Goal: Task Accomplishment & Management: Complete application form

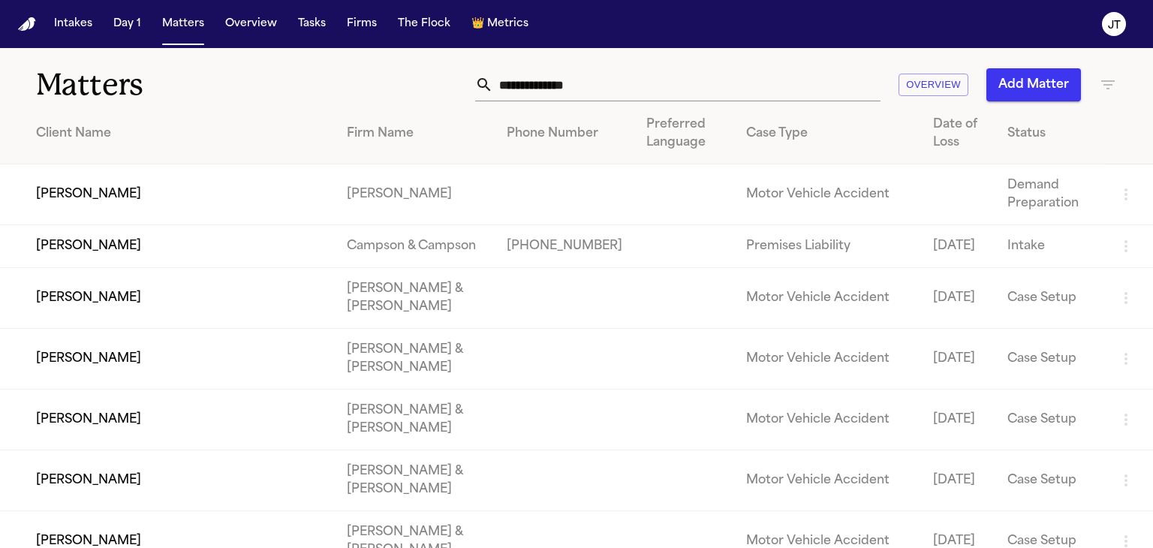
click at [536, 88] on input "text" at bounding box center [686, 84] width 387 height 33
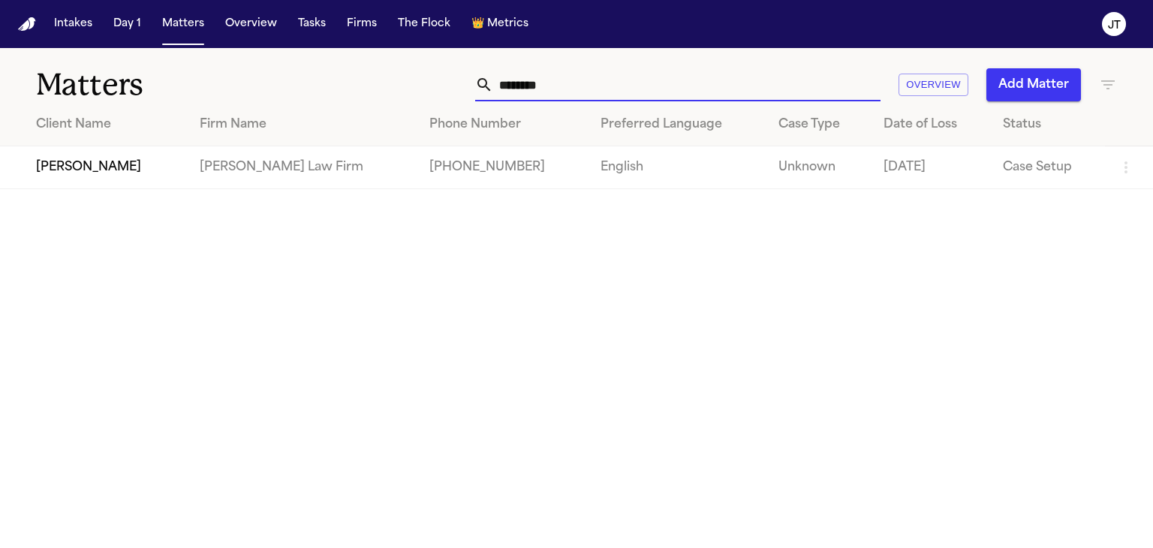
type input "********"
click at [105, 164] on td "[PERSON_NAME]" at bounding box center [94, 167] width 188 height 43
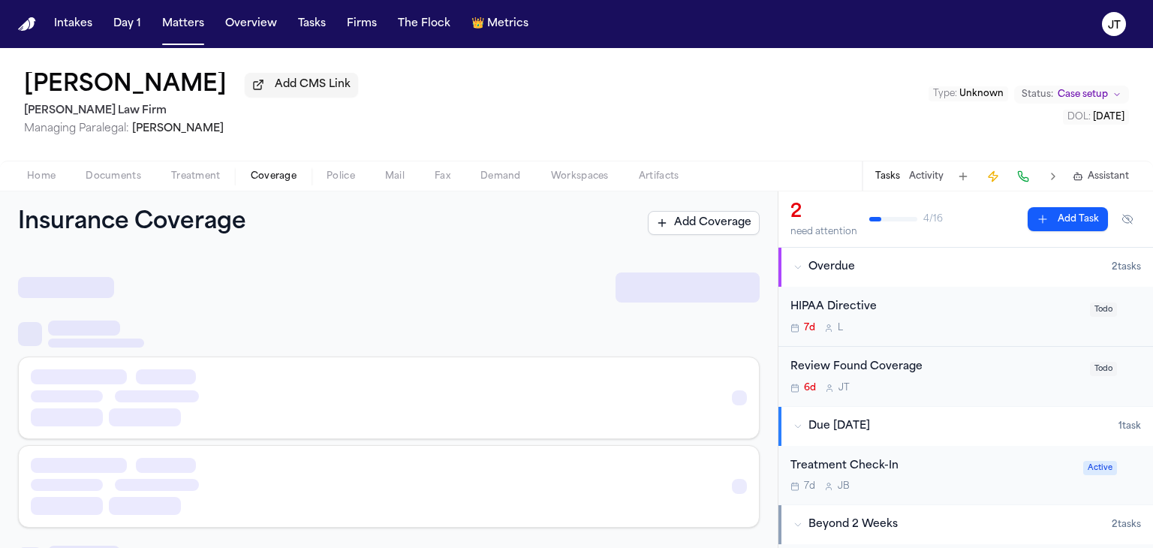
click at [258, 181] on span "Coverage" at bounding box center [274, 176] width 46 height 12
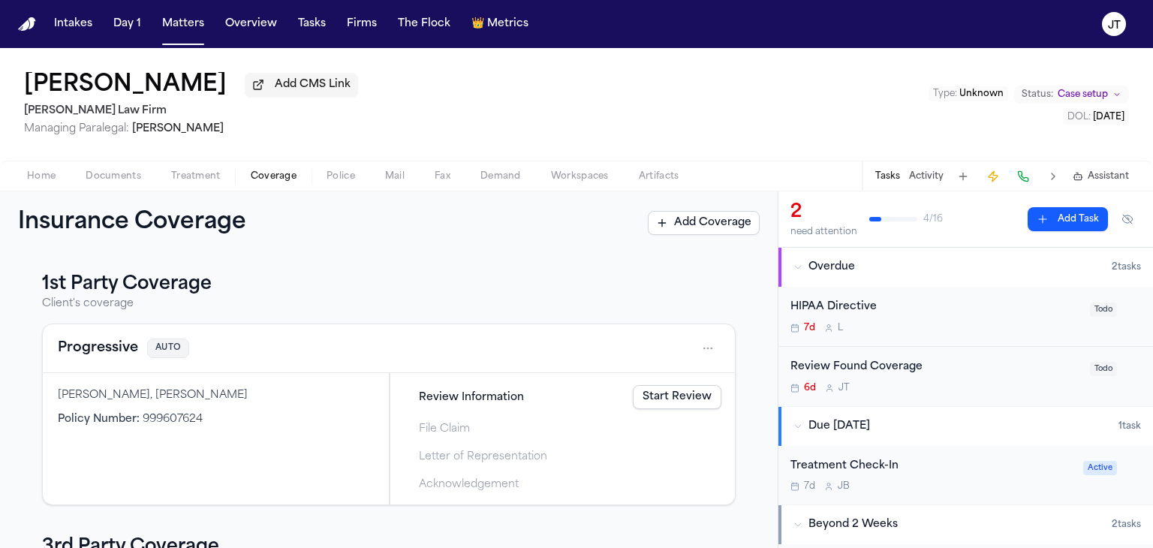
click at [656, 401] on link "Start Review" at bounding box center [677, 397] width 89 height 24
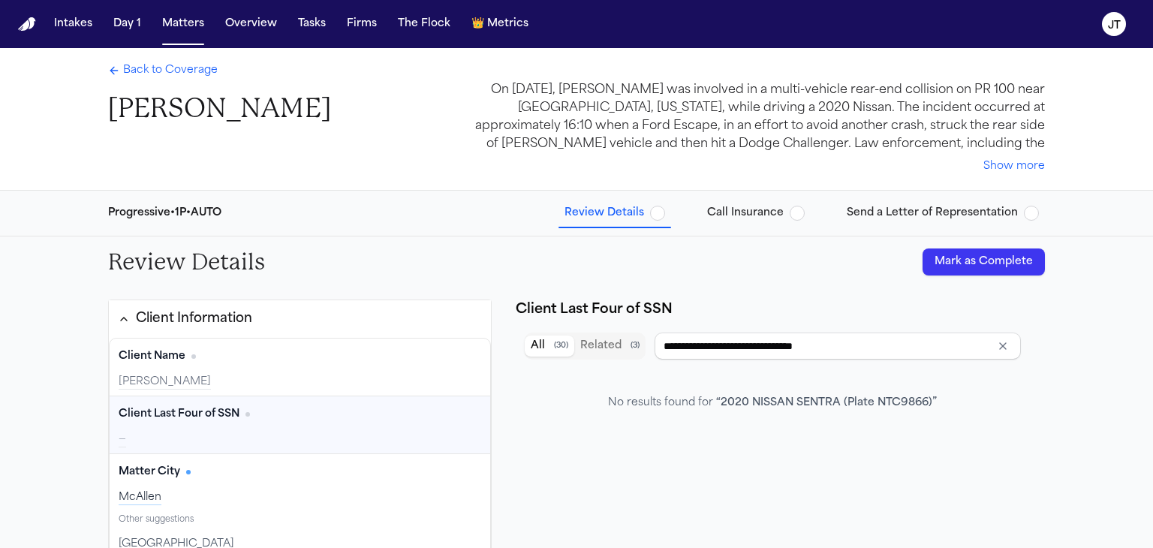
type input "**********"
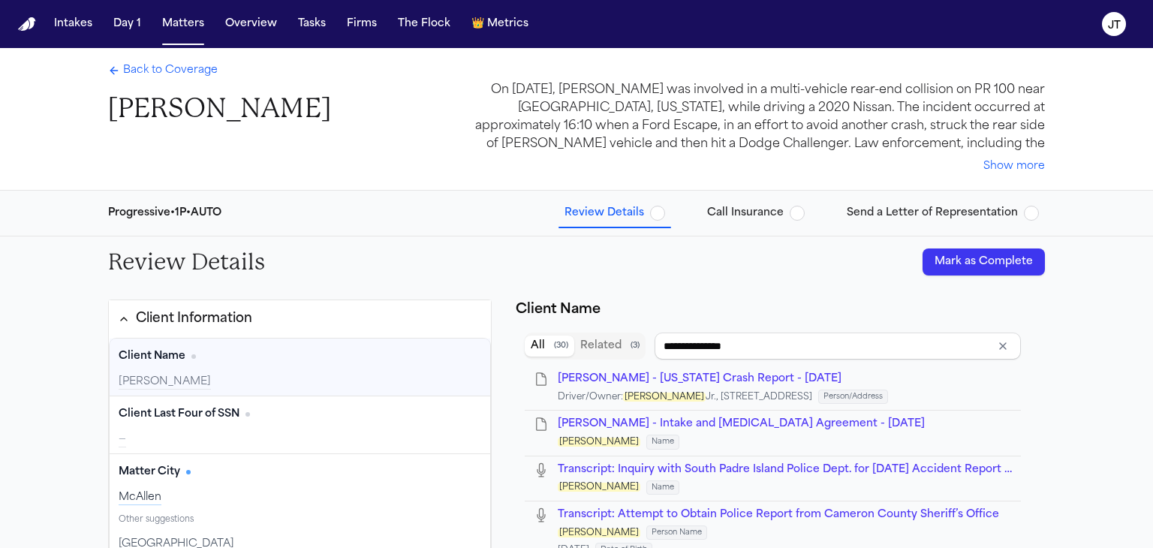
click at [157, 67] on span "Back to Coverage" at bounding box center [170, 70] width 95 height 15
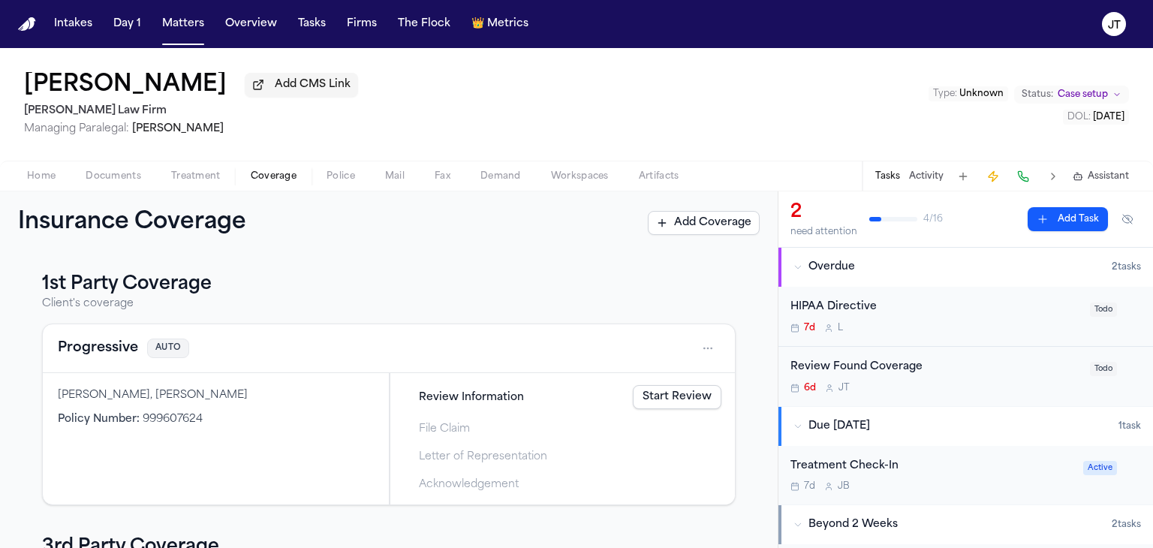
click at [692, 349] on html "Intakes Day 1 Matters Overview Tasks Firms The Flock 👑 Metrics [PERSON_NAME] Ad…" at bounding box center [576, 274] width 1153 height 548
click at [622, 387] on div "View coverage details" at bounding box center [648, 385] width 113 height 39
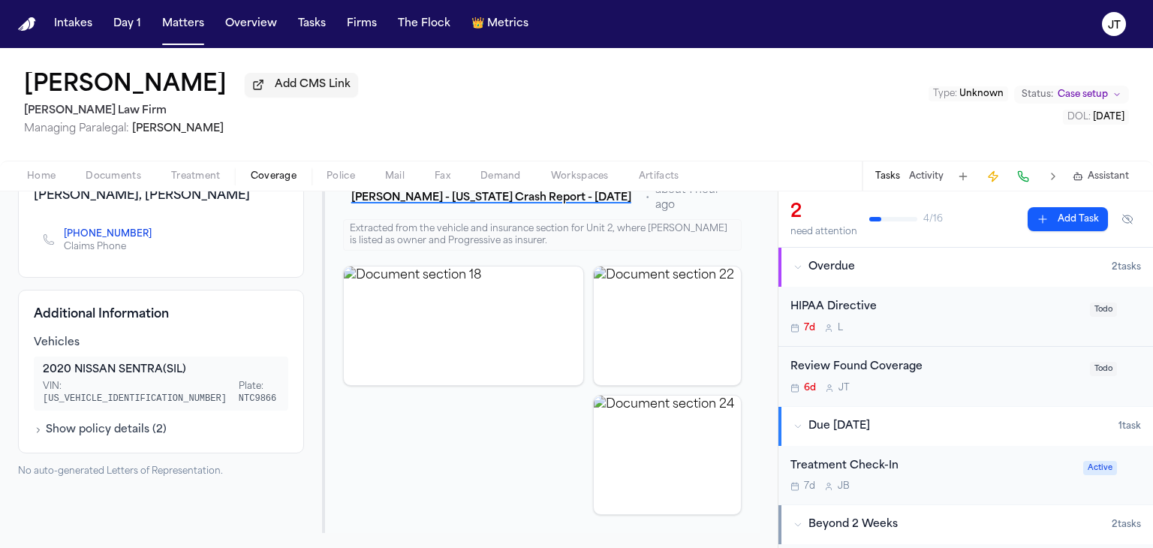
scroll to position [176, 0]
click at [74, 421] on button "Show policy details ( 2 )" at bounding box center [100, 428] width 133 height 15
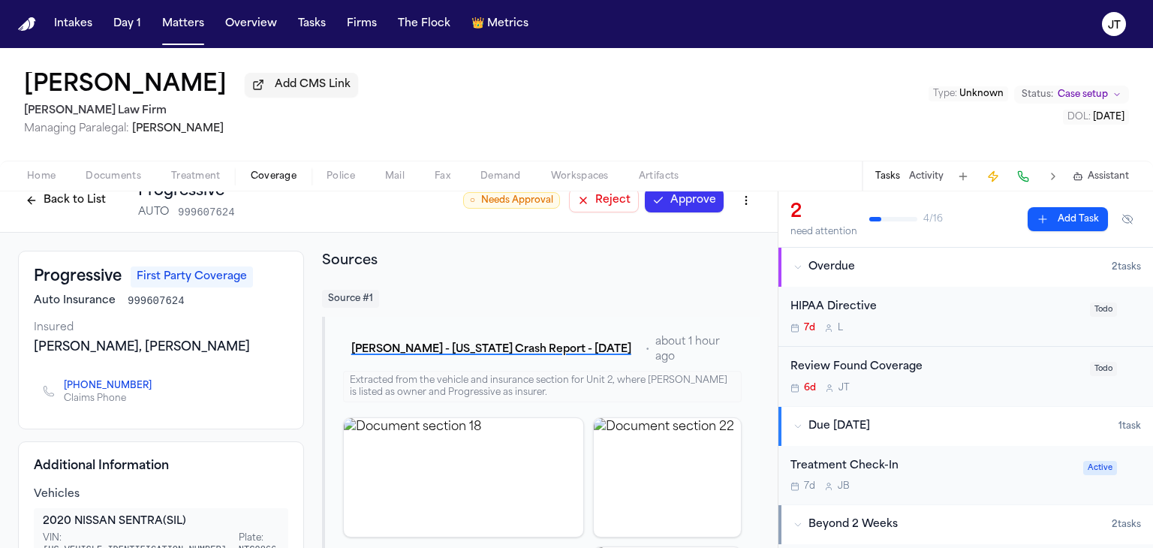
scroll to position [0, 0]
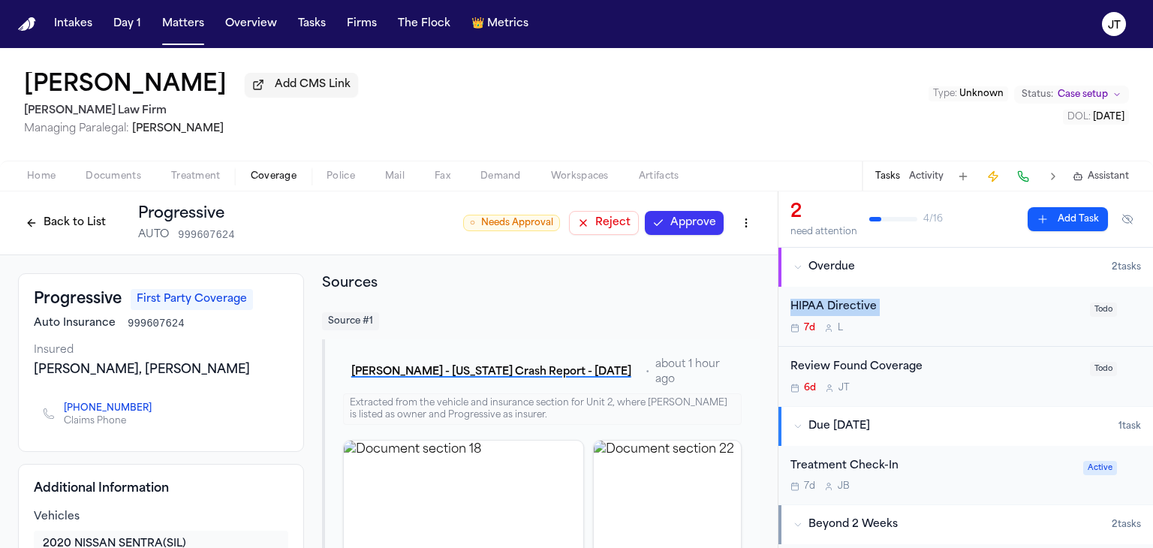
drag, startPoint x: 784, startPoint y: 297, endPoint x: 781, endPoint y: 340, distance: 42.9
click at [781, 340] on div "HIPAA Directive 7d L Todo" at bounding box center [966, 317] width 375 height 60
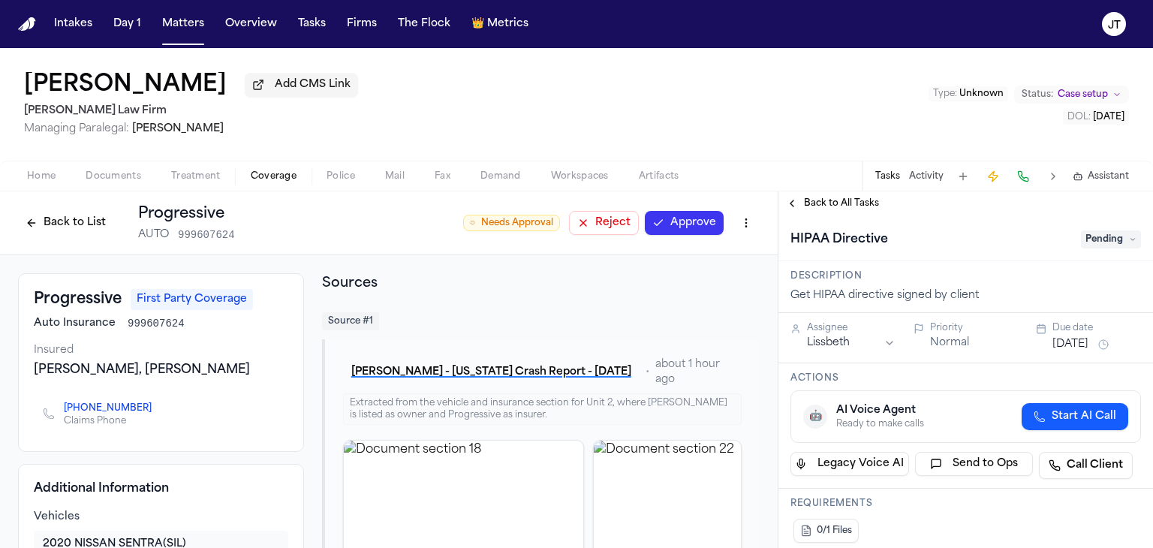
click at [60, 223] on button "Back to List" at bounding box center [65, 223] width 95 height 24
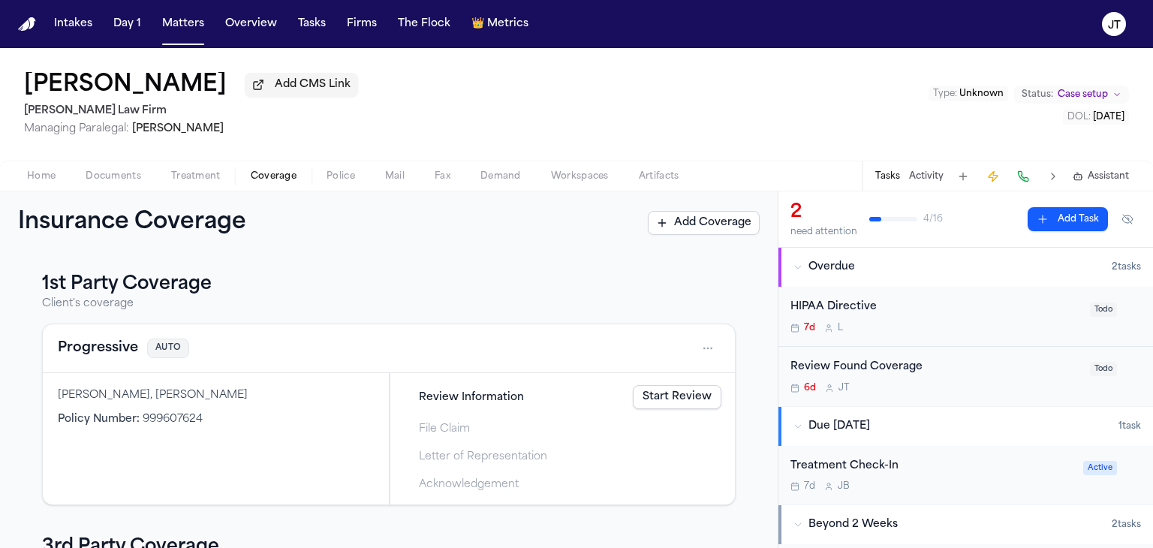
click at [642, 400] on link "Start Review" at bounding box center [677, 397] width 89 height 24
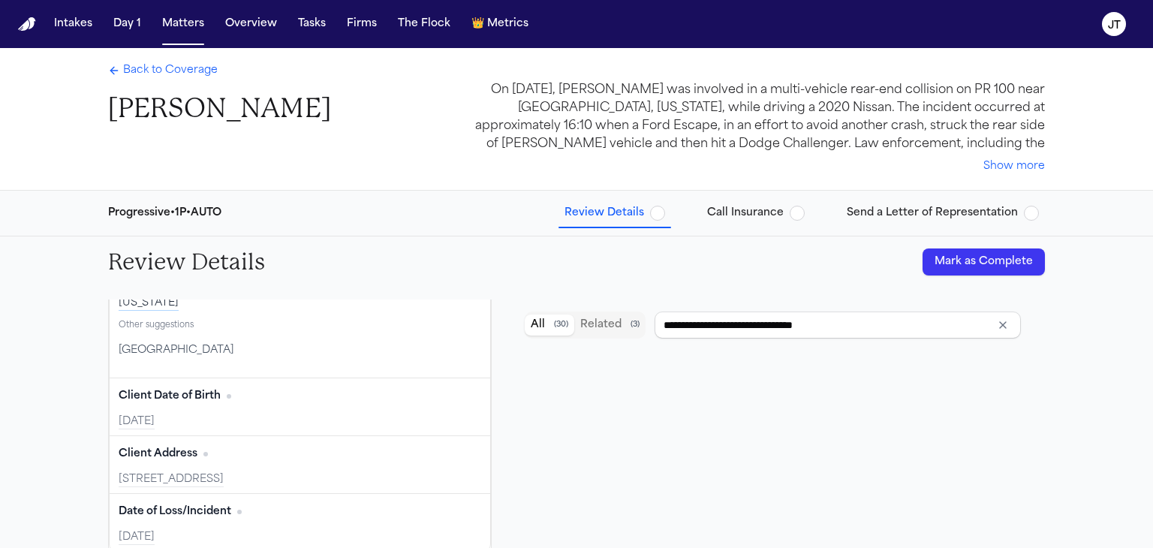
scroll to position [302, 0]
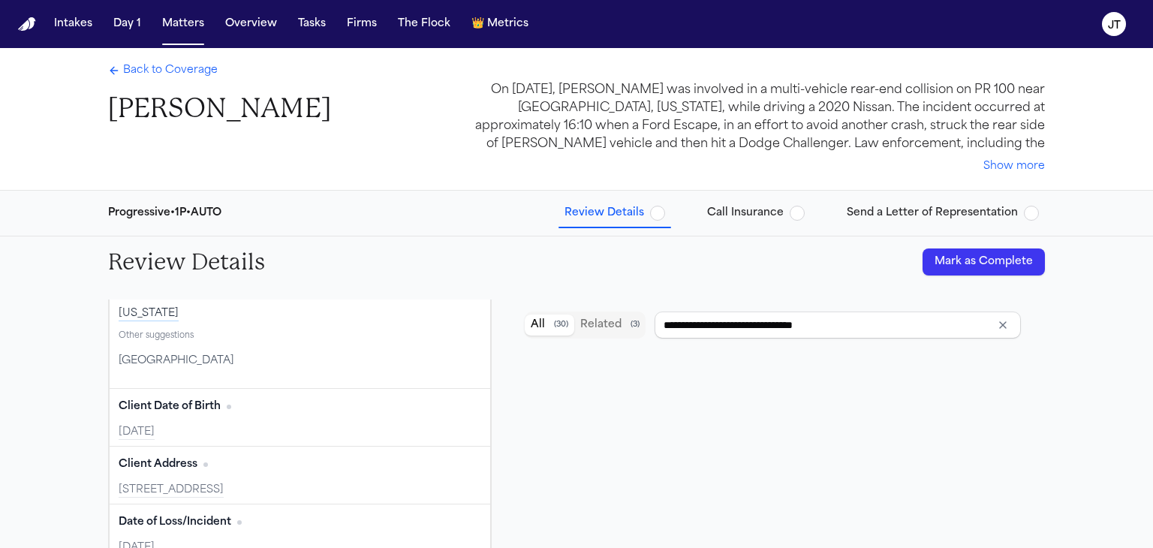
click at [966, 265] on button "Mark as Complete" at bounding box center [984, 262] width 122 height 27
click at [768, 210] on span "Call Insurance" at bounding box center [745, 213] width 77 height 15
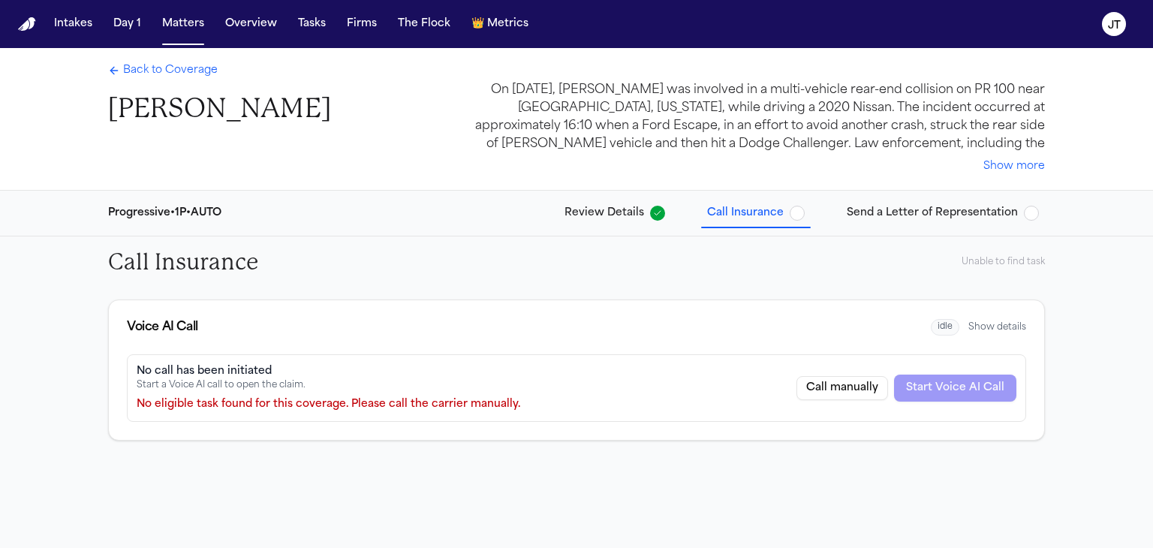
click at [177, 74] on span "Back to Coverage" at bounding box center [170, 70] width 95 height 15
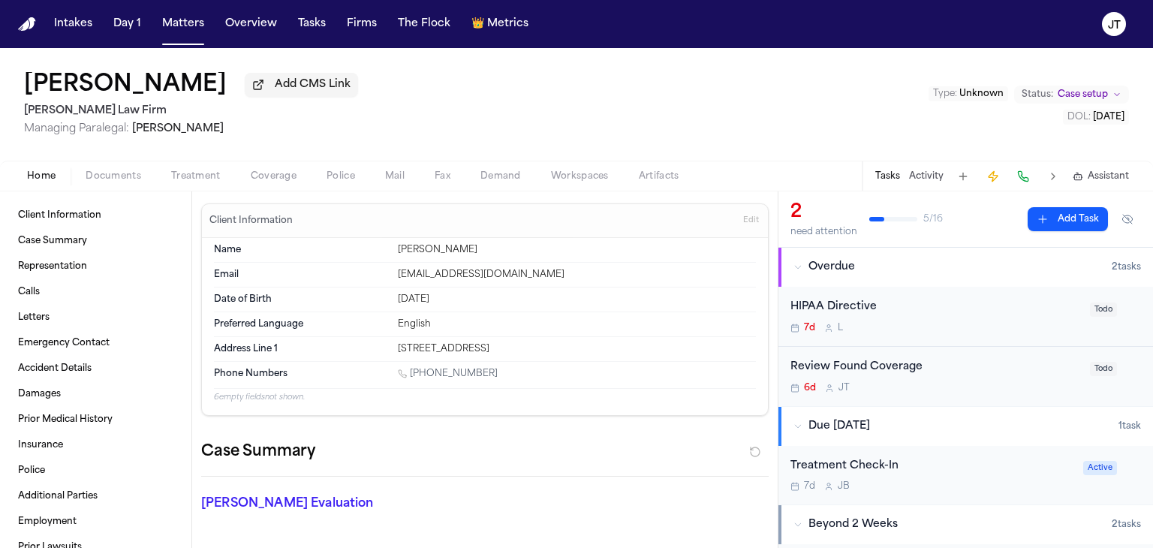
click at [30, 175] on span "Home" at bounding box center [41, 176] width 29 height 12
click at [1045, 216] on button "Add Task" at bounding box center [1068, 219] width 80 height 24
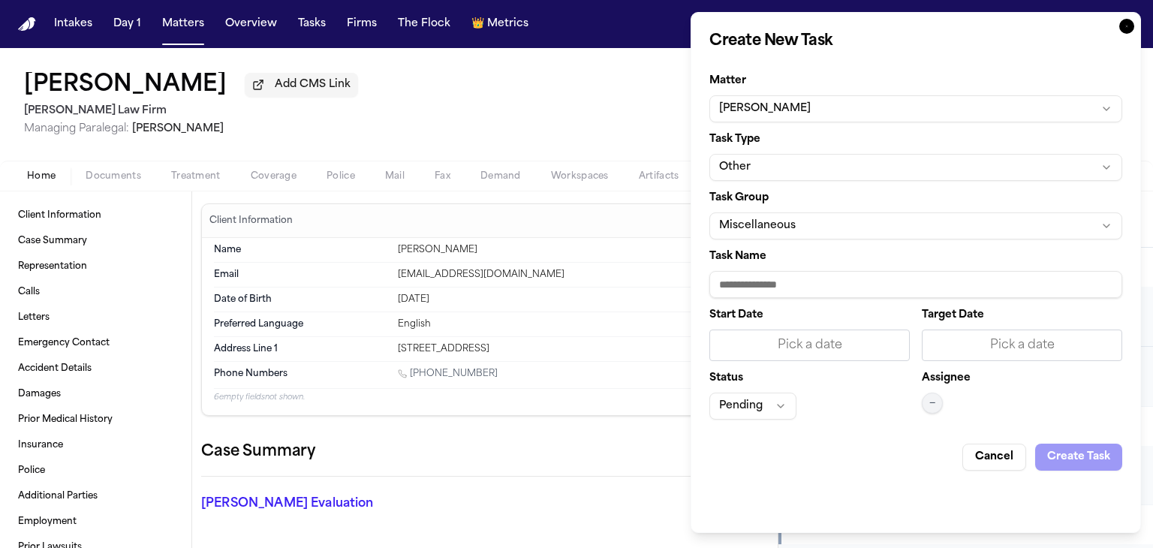
click at [955, 171] on button "Other" at bounding box center [916, 167] width 413 height 27
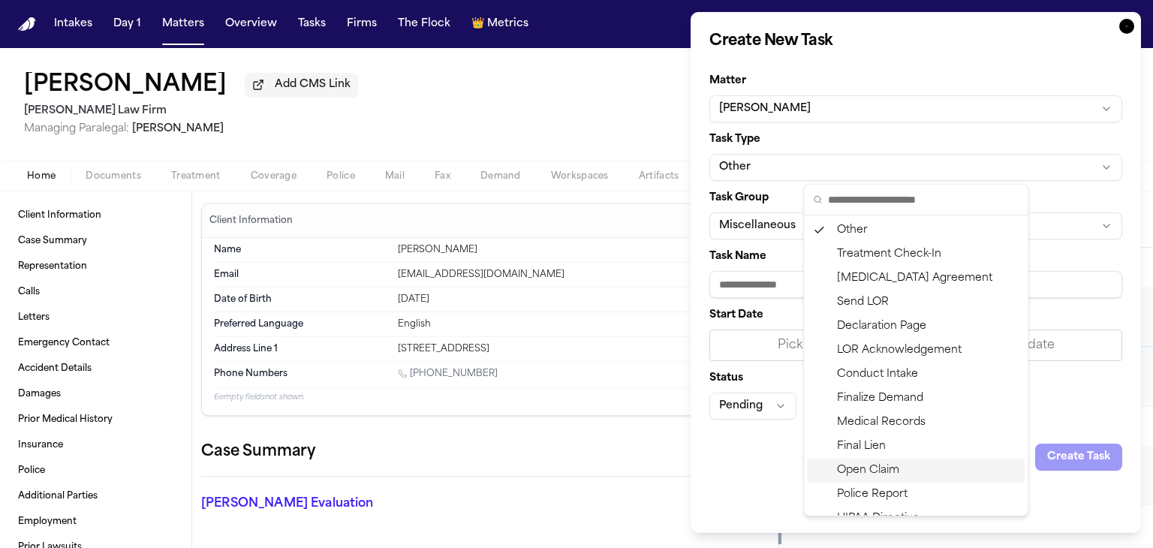
click at [874, 480] on div "Open Claim" at bounding box center [916, 471] width 218 height 24
type input "**********"
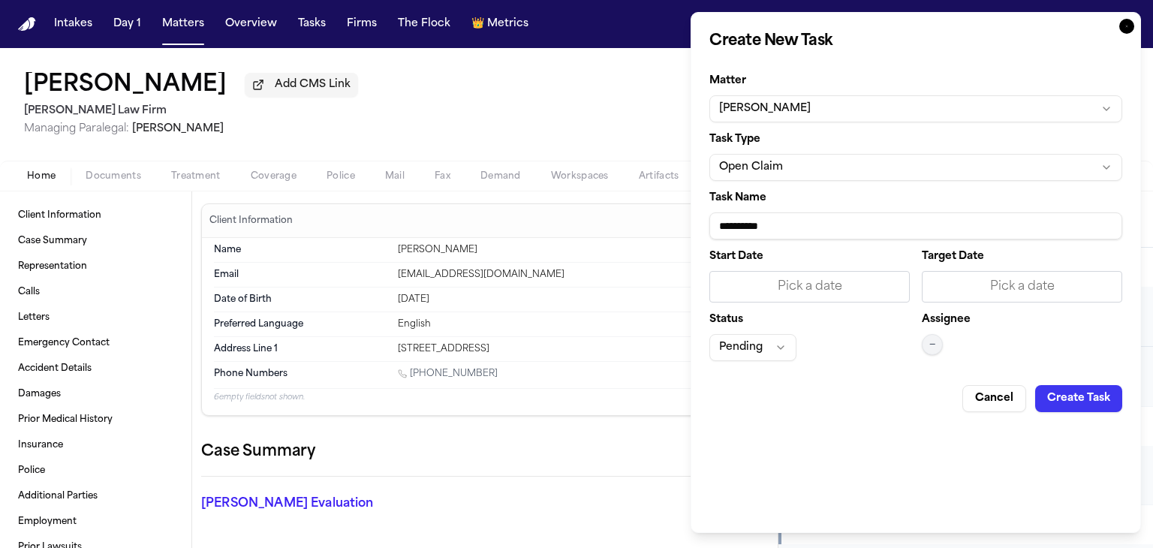
click at [877, 290] on div "Pick a date" at bounding box center [809, 287] width 181 height 18
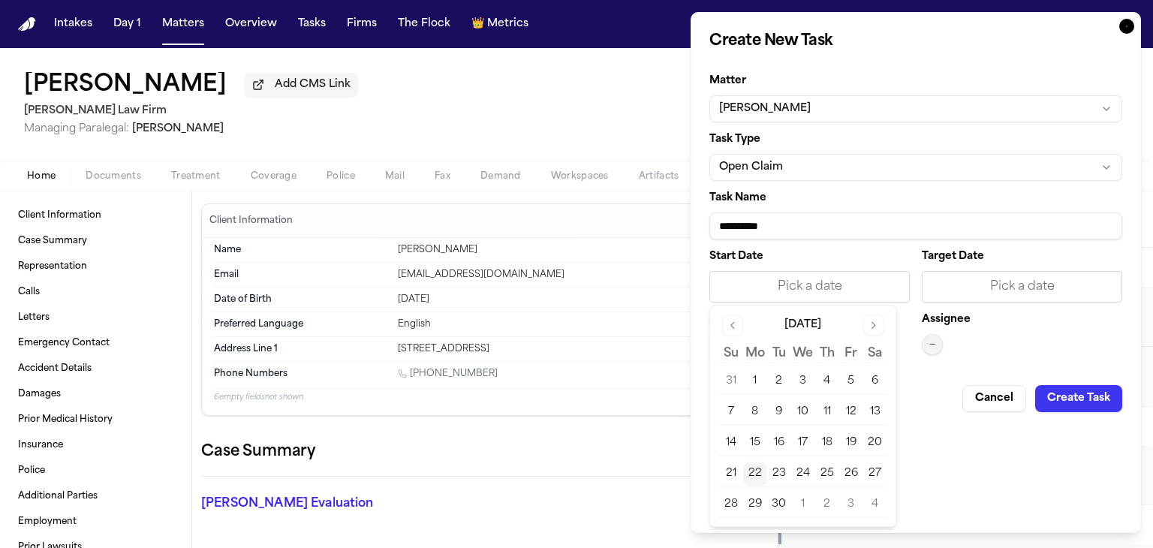
click at [755, 472] on button "22" at bounding box center [755, 474] width 24 height 24
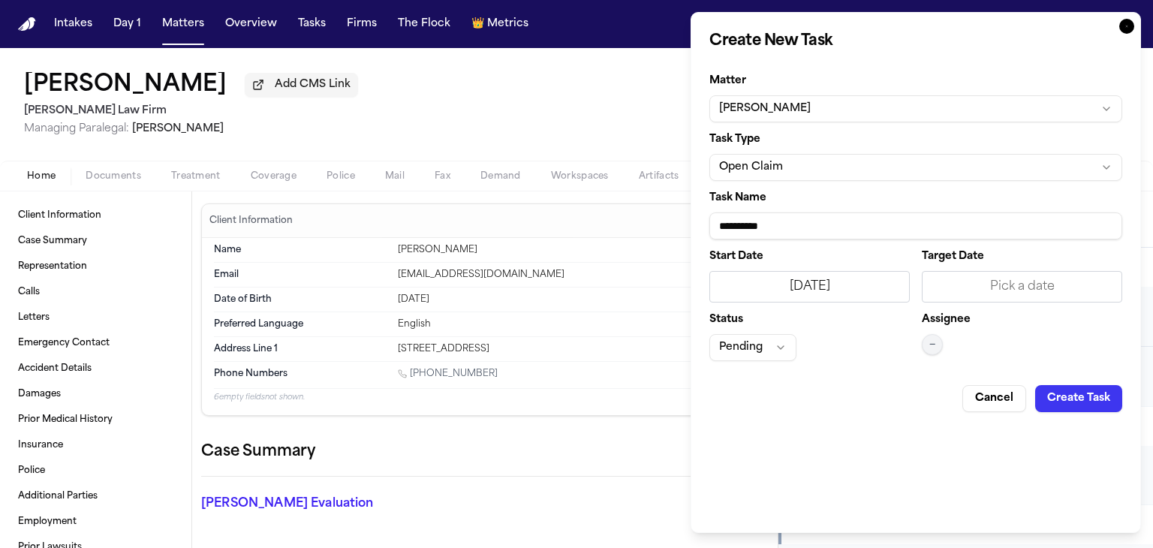
click at [1060, 395] on button "Create Task" at bounding box center [1079, 398] width 87 height 27
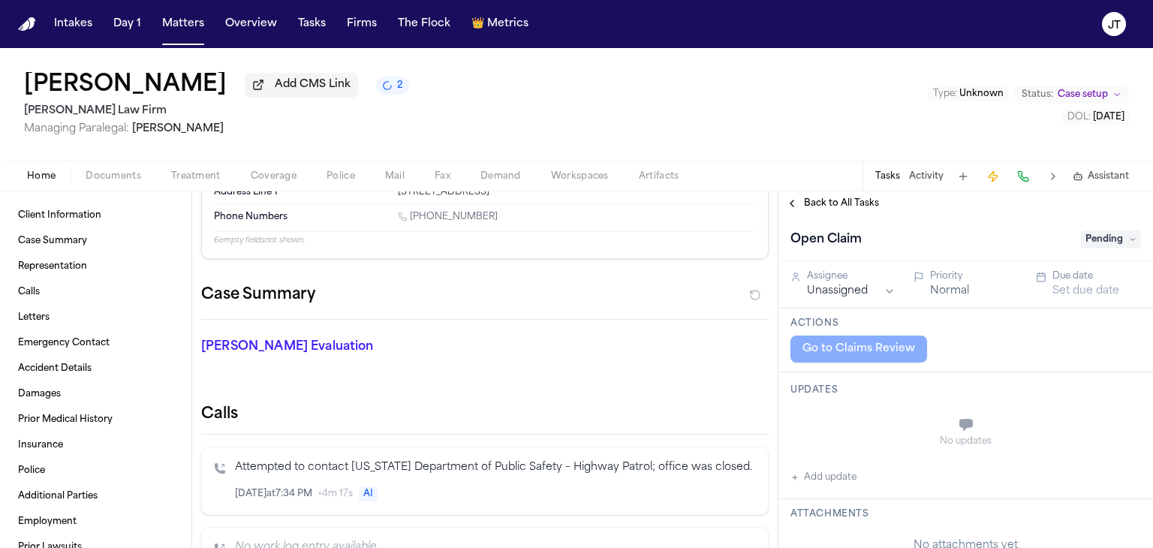
scroll to position [164, 0]
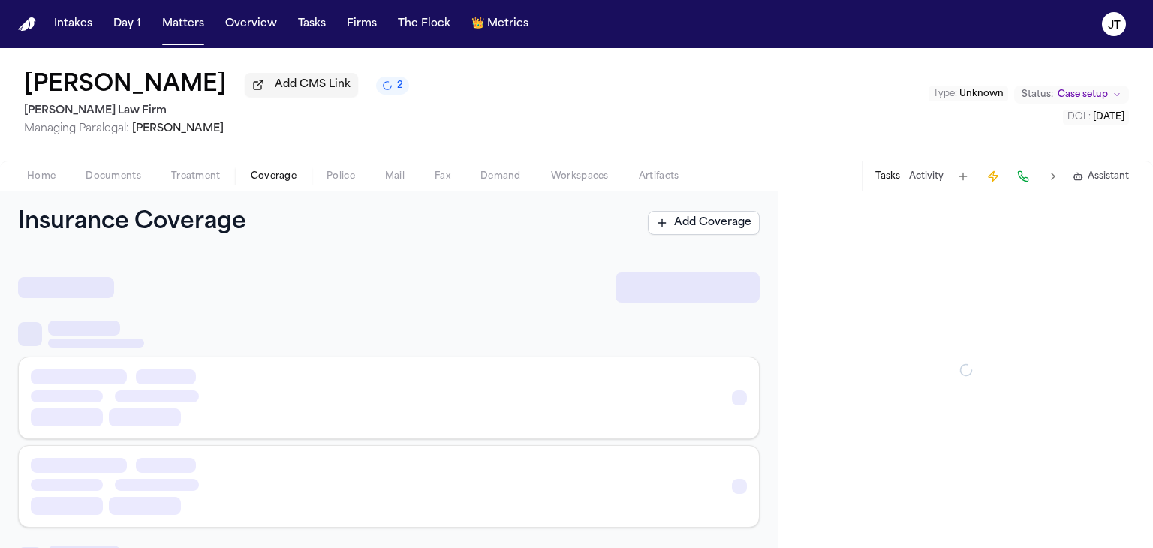
click at [264, 178] on span "Coverage" at bounding box center [274, 176] width 46 height 12
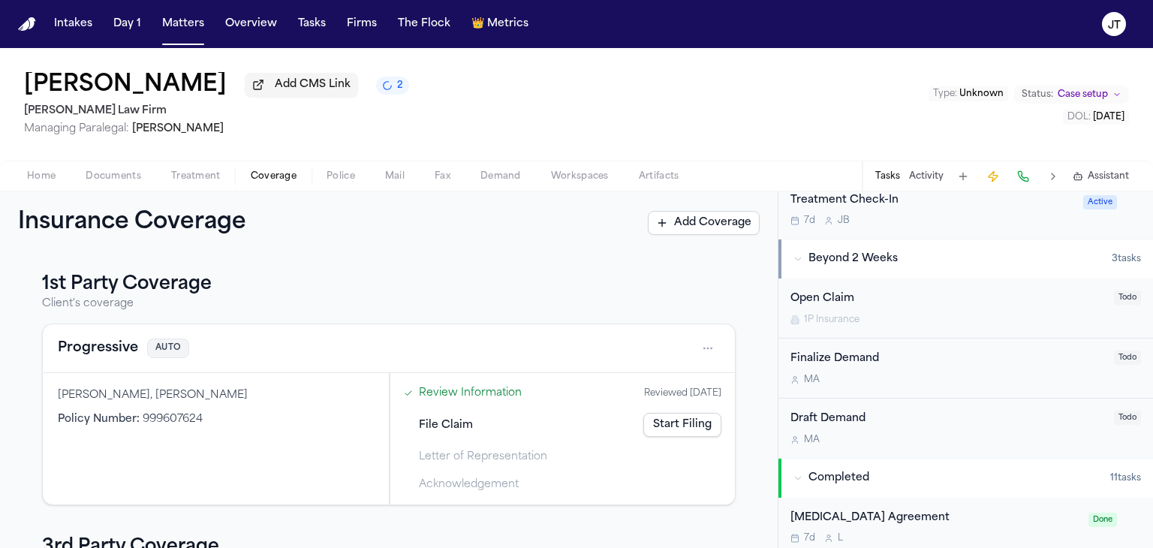
scroll to position [495, 0]
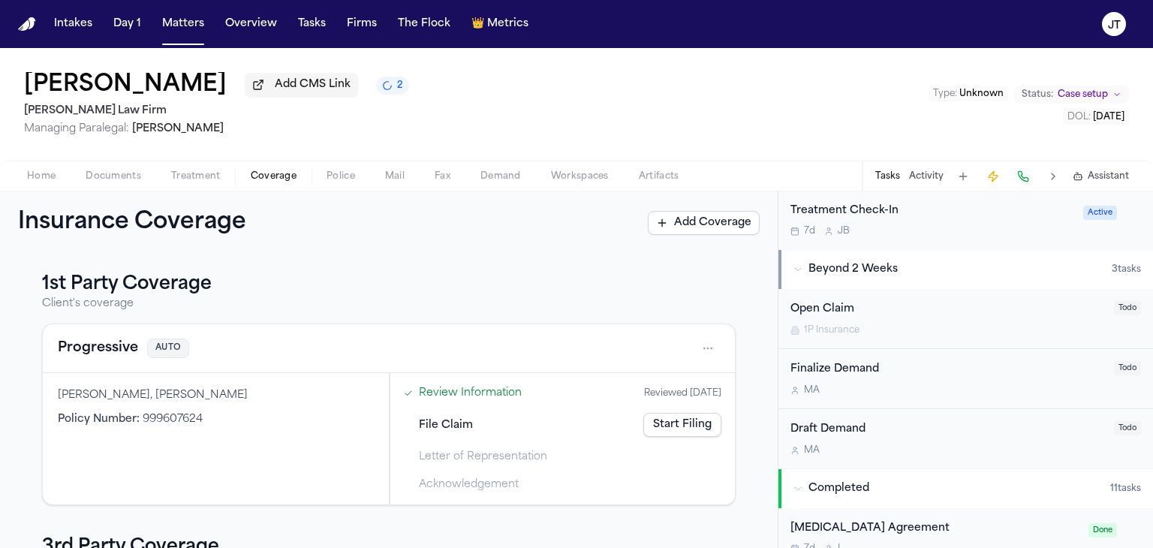
click at [901, 312] on div "Open Claim" at bounding box center [948, 309] width 315 height 17
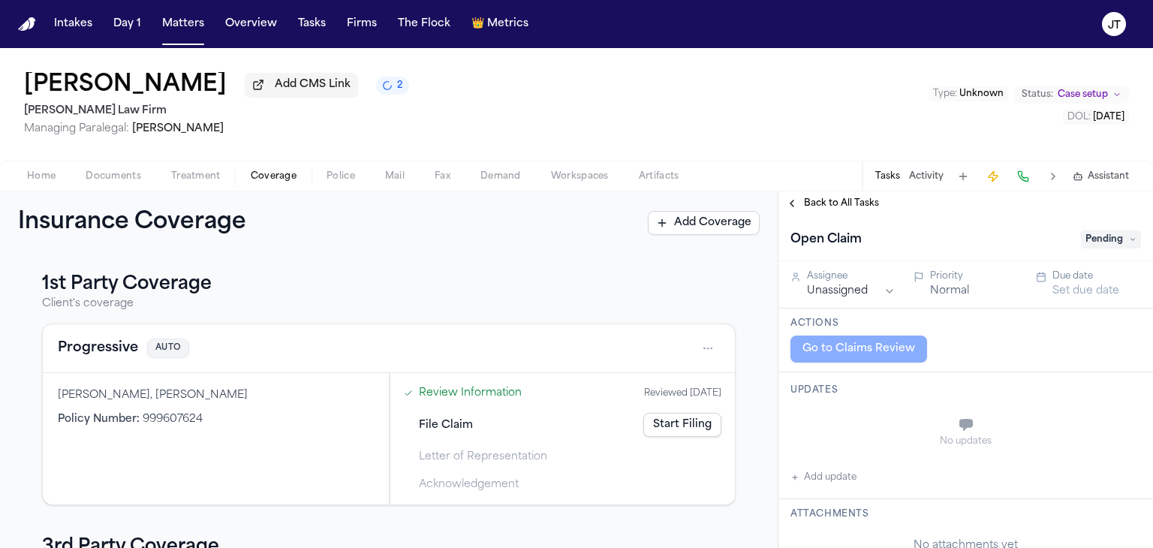
click at [652, 428] on link "Start Filing" at bounding box center [683, 425] width 78 height 24
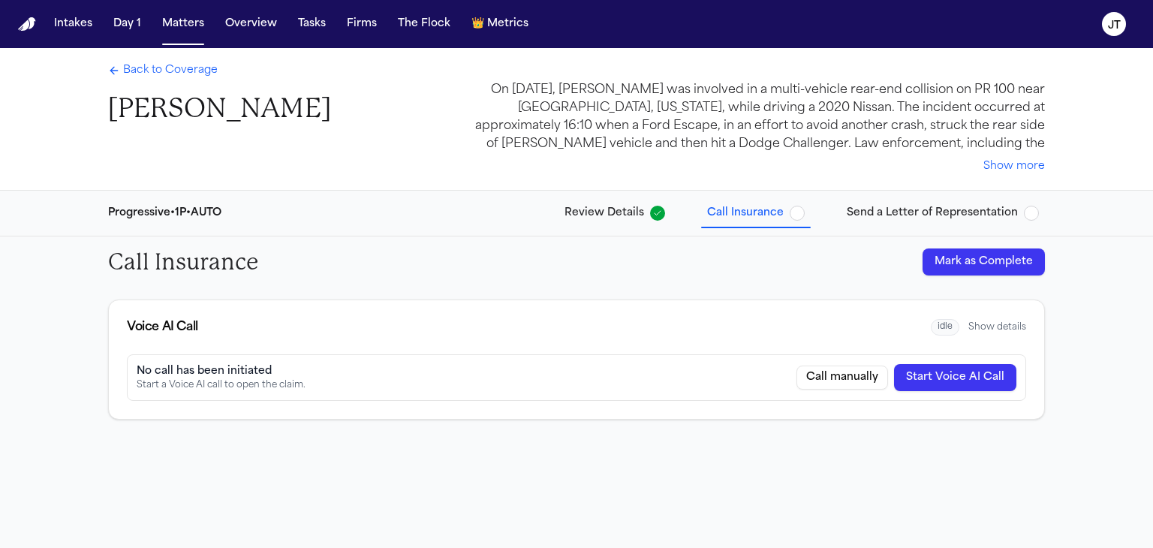
click at [976, 375] on button "Start Voice AI Call" at bounding box center [955, 377] width 122 height 27
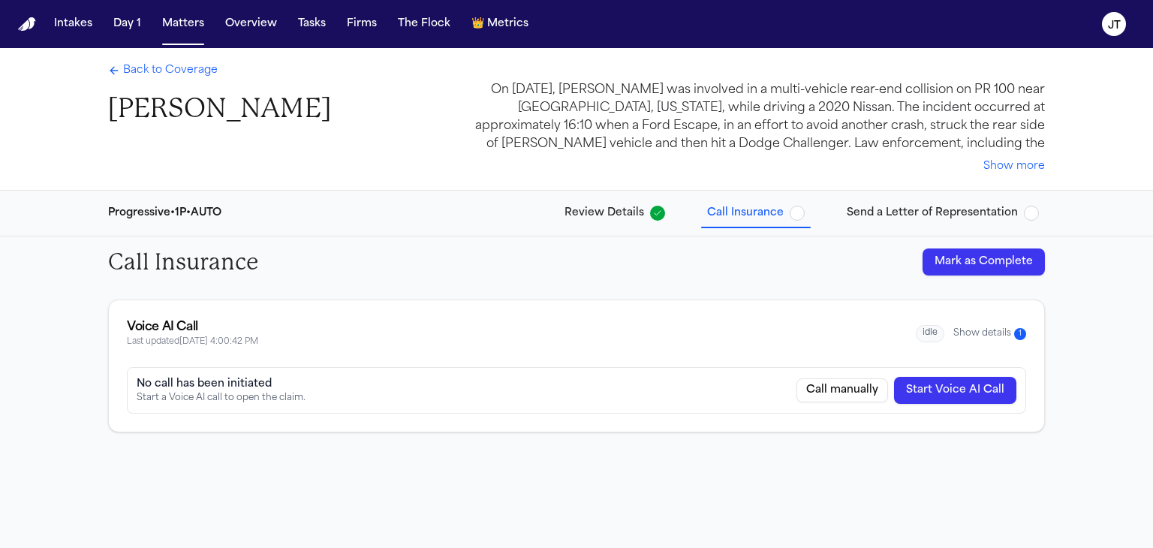
click at [996, 328] on button "Show details 1" at bounding box center [990, 333] width 73 height 13
